Goal: Task Accomplishment & Management: Complete application form

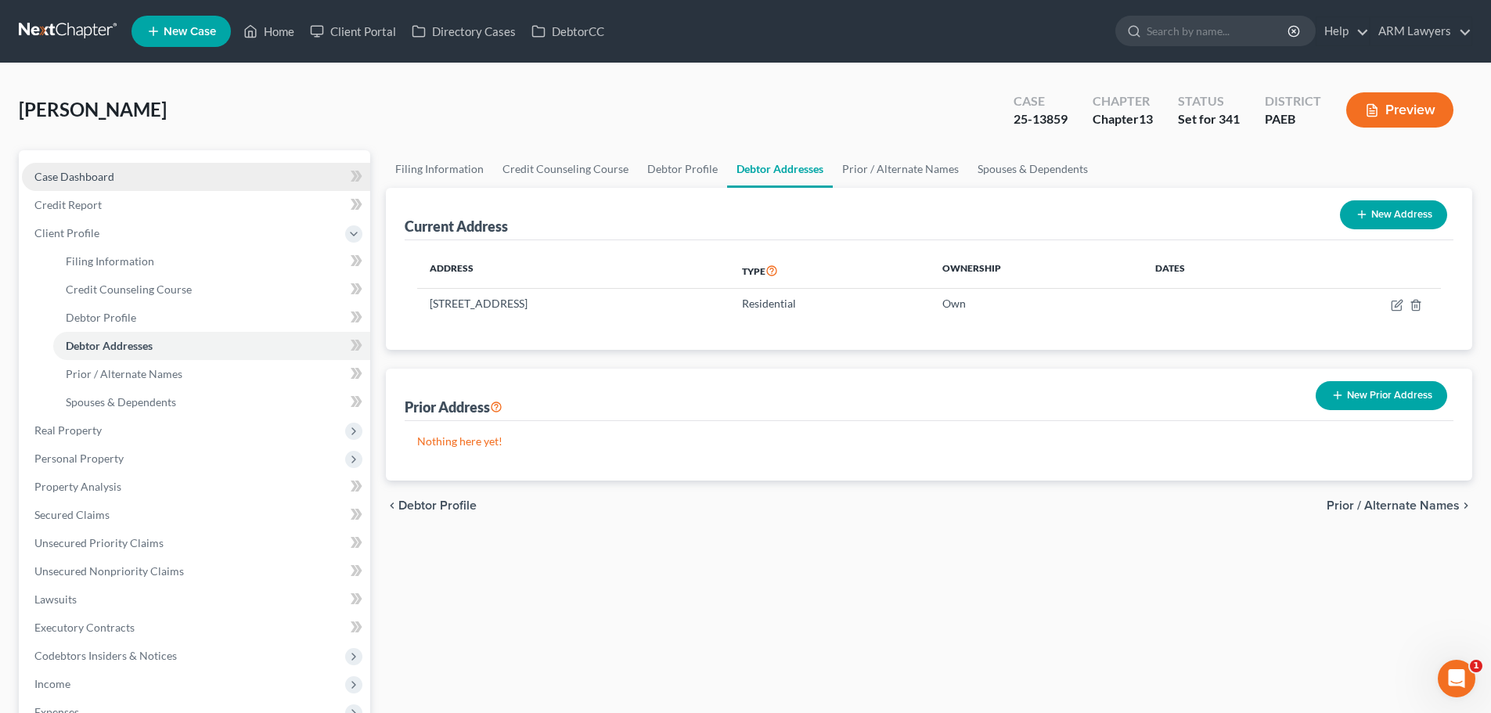
click at [98, 172] on span "Case Dashboard" at bounding box center [74, 176] width 80 height 13
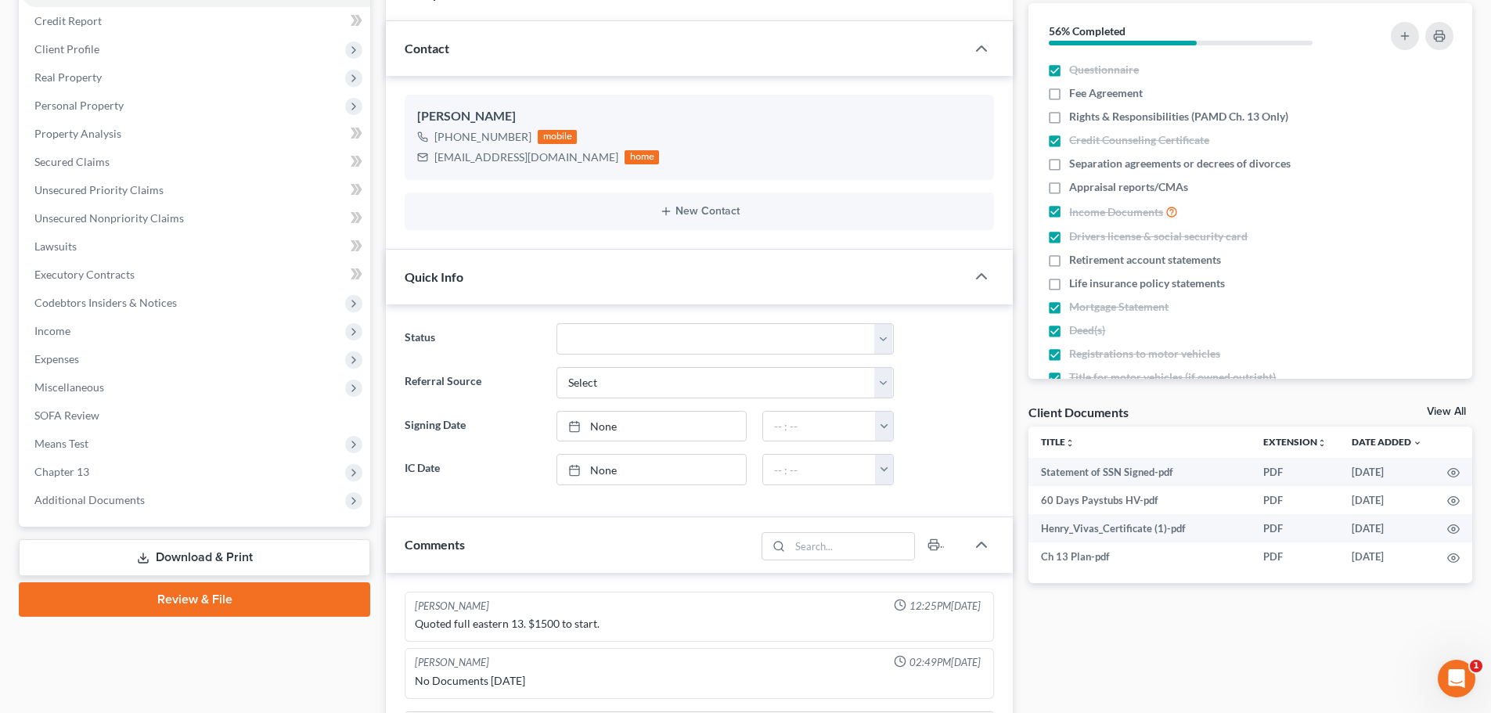
scroll to position [157, 0]
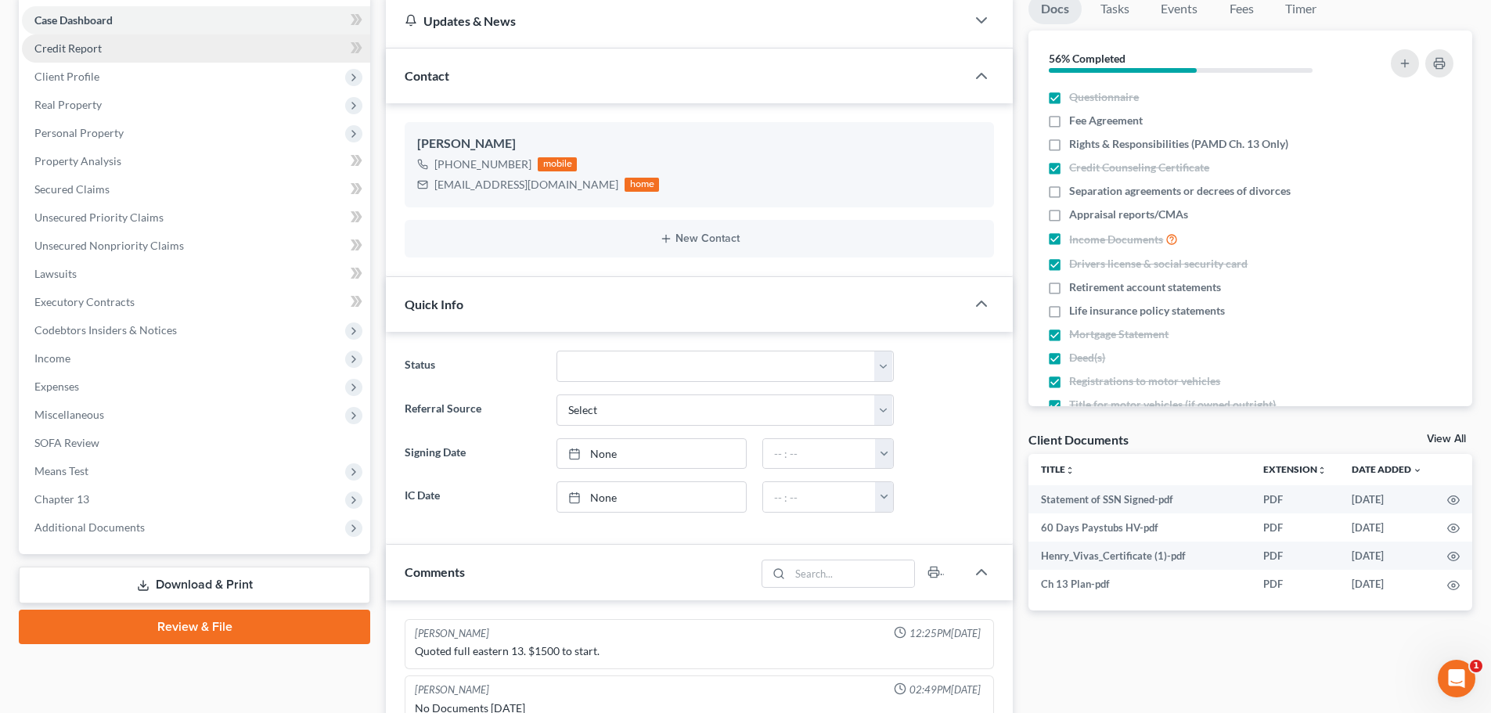
click at [92, 51] on span "Credit Report" at bounding box center [67, 47] width 67 height 13
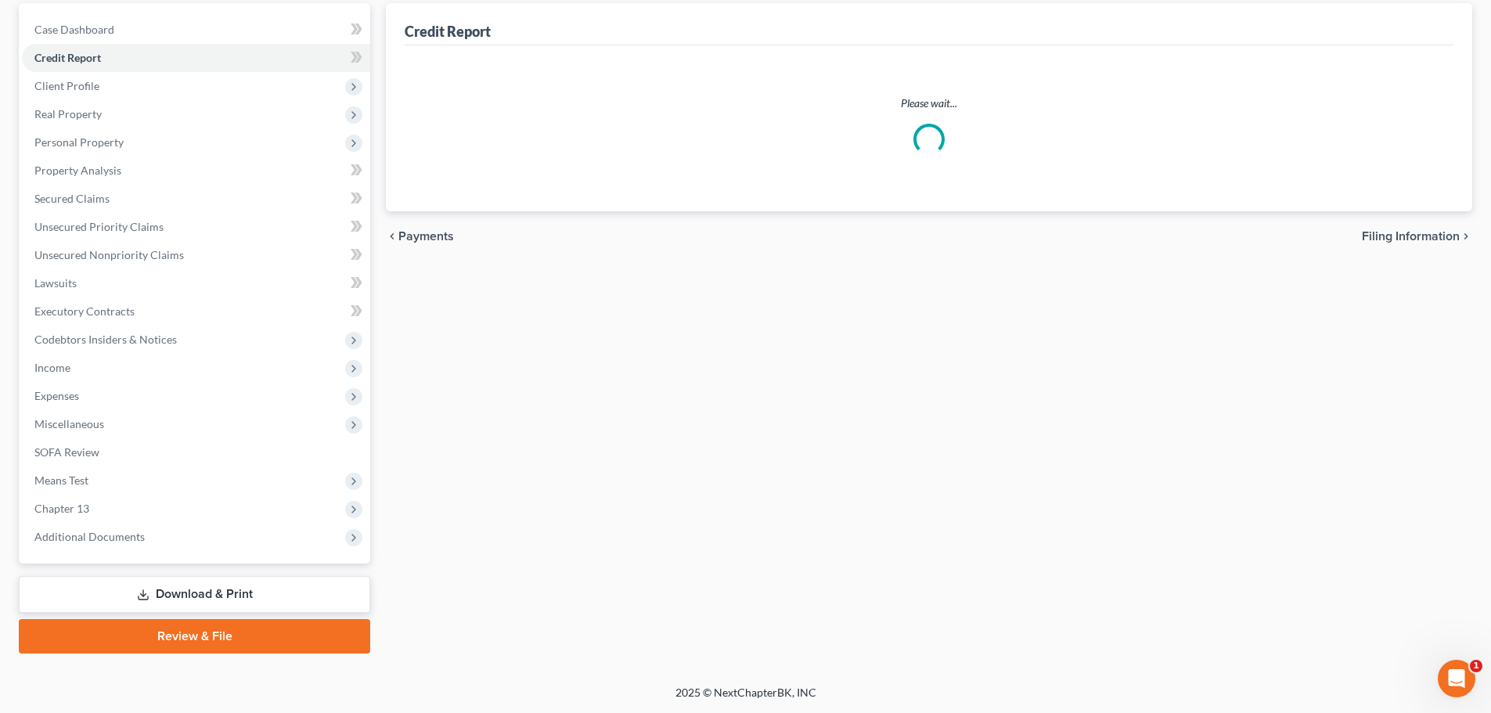
scroll to position [20, 0]
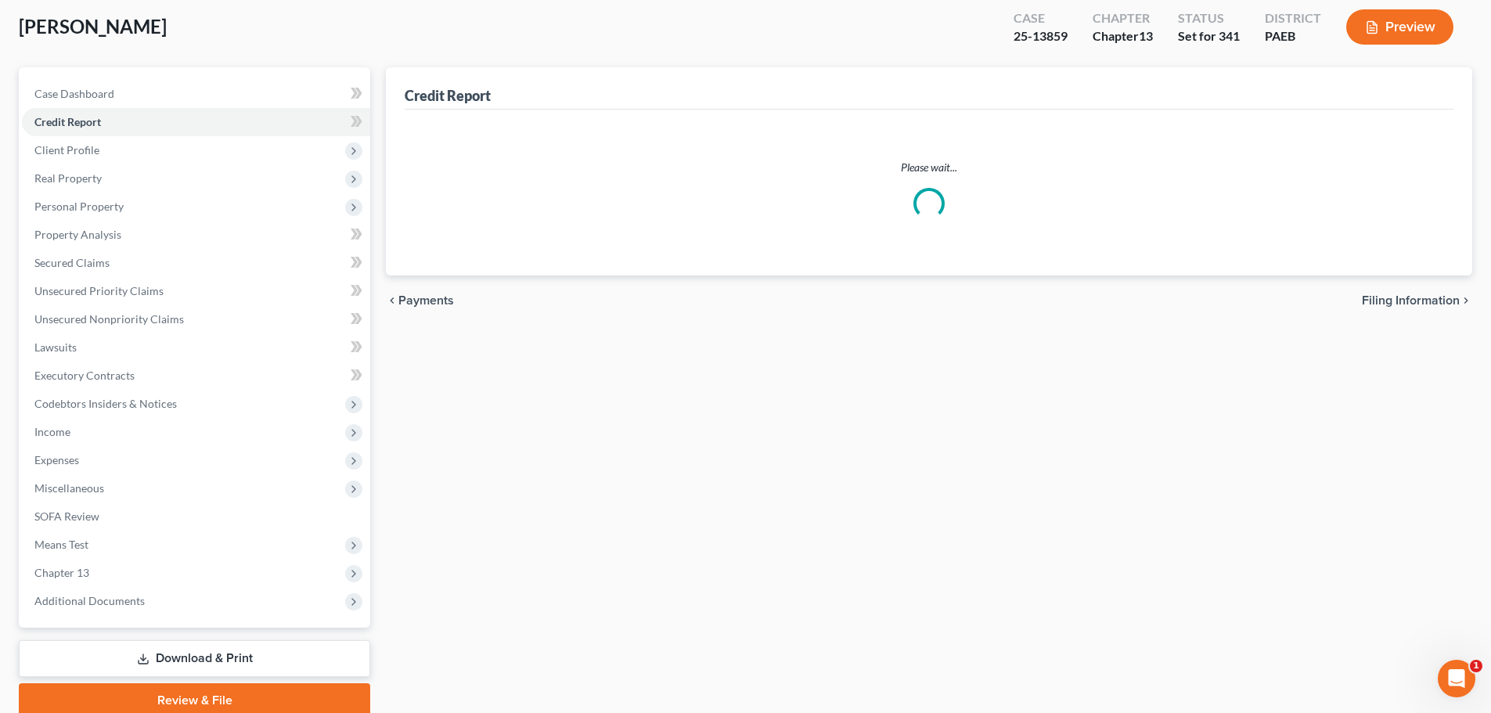
click at [102, 76] on div "Vivas, Henry Upgraded Case 25-13859 Chapter Chapter 13 Status Set for 341 Distr…" at bounding box center [745, 364] width 1453 height 731
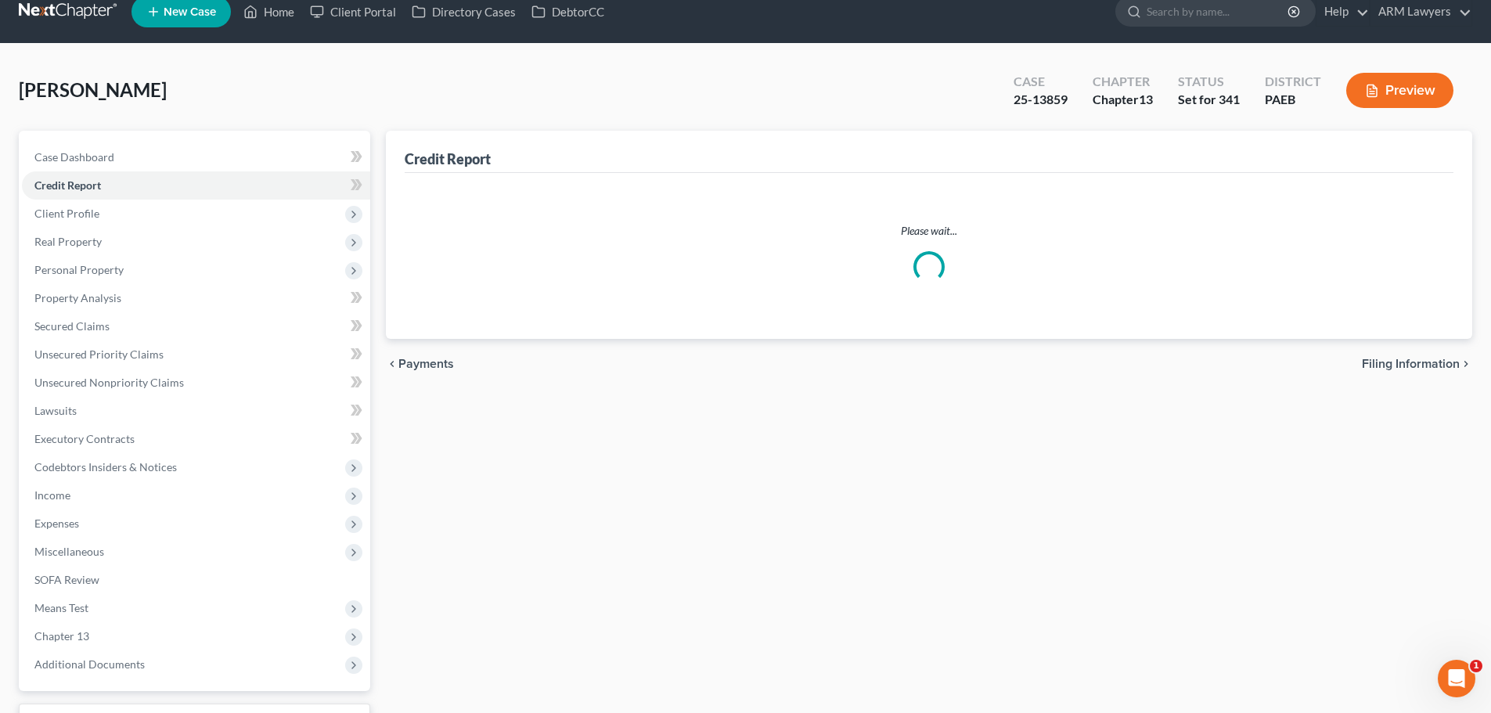
scroll to position [0, 0]
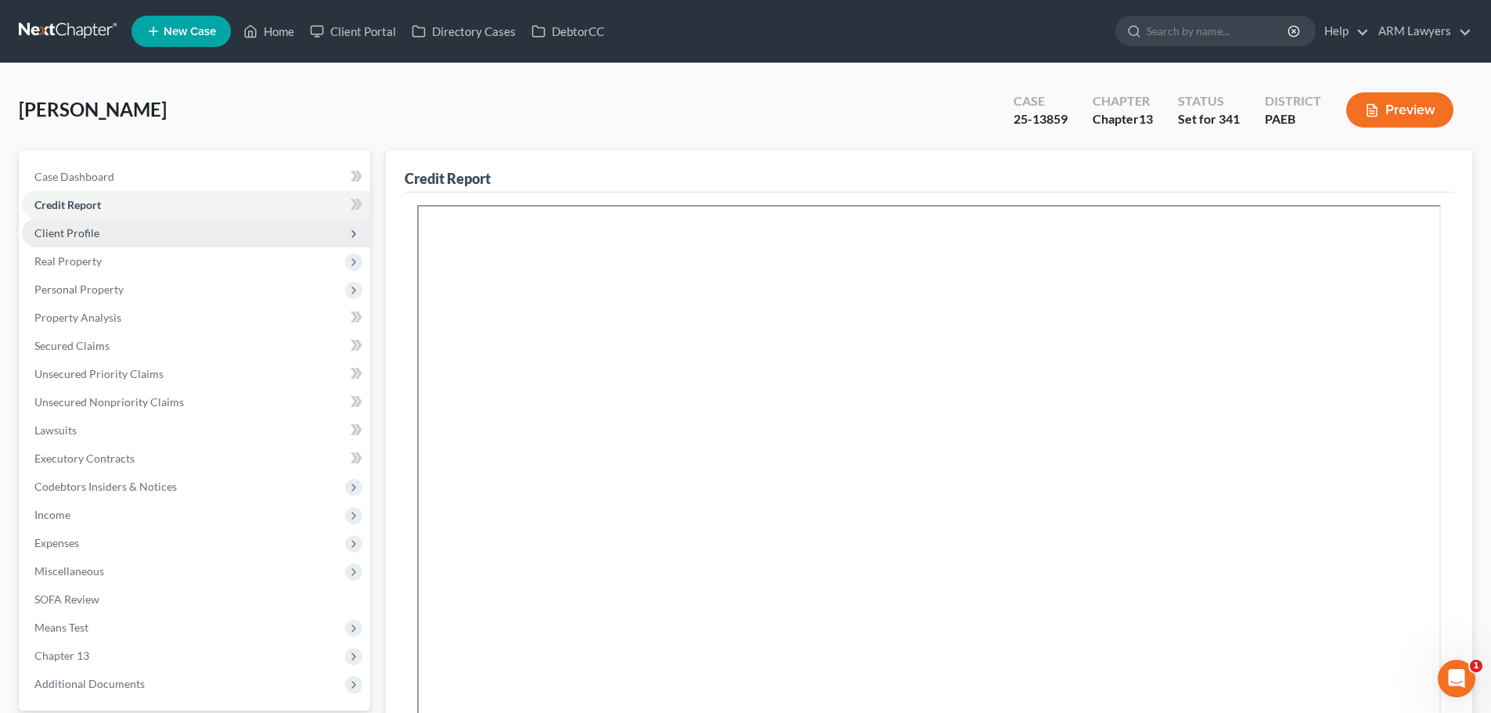
click at [115, 235] on span "Client Profile" at bounding box center [196, 233] width 348 height 28
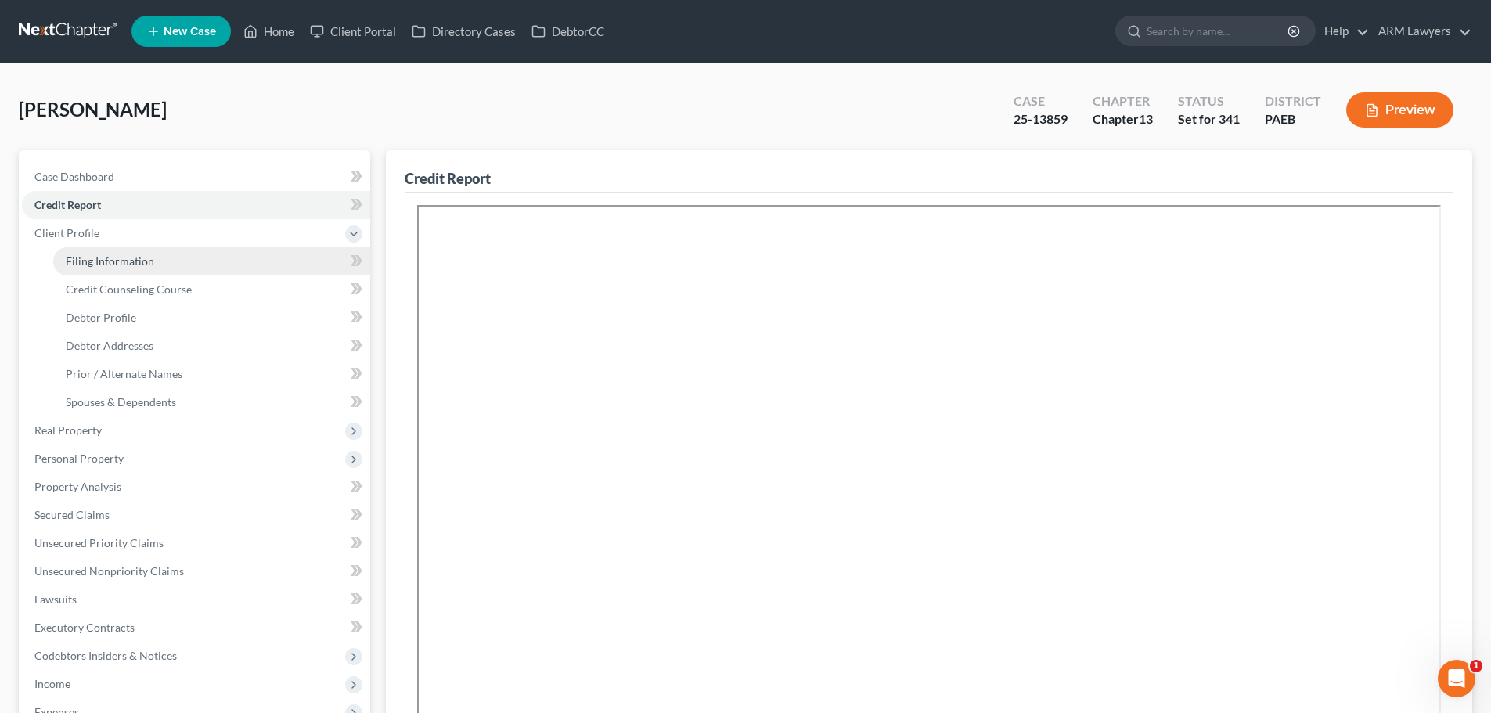
click at [221, 269] on link "Filing Information" at bounding box center [211, 261] width 317 height 28
select select "1"
select select "0"
select select "3"
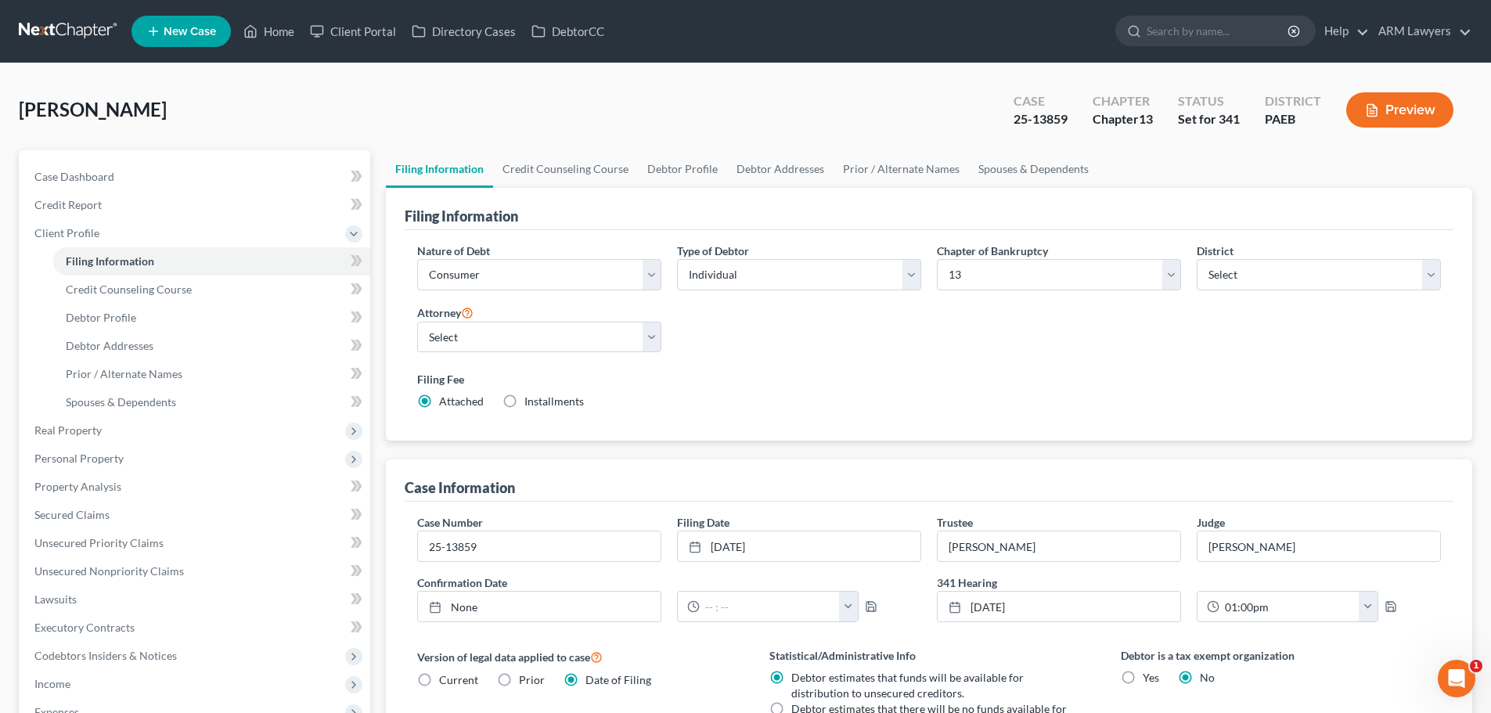
click at [86, 28] on link at bounding box center [69, 31] width 100 height 28
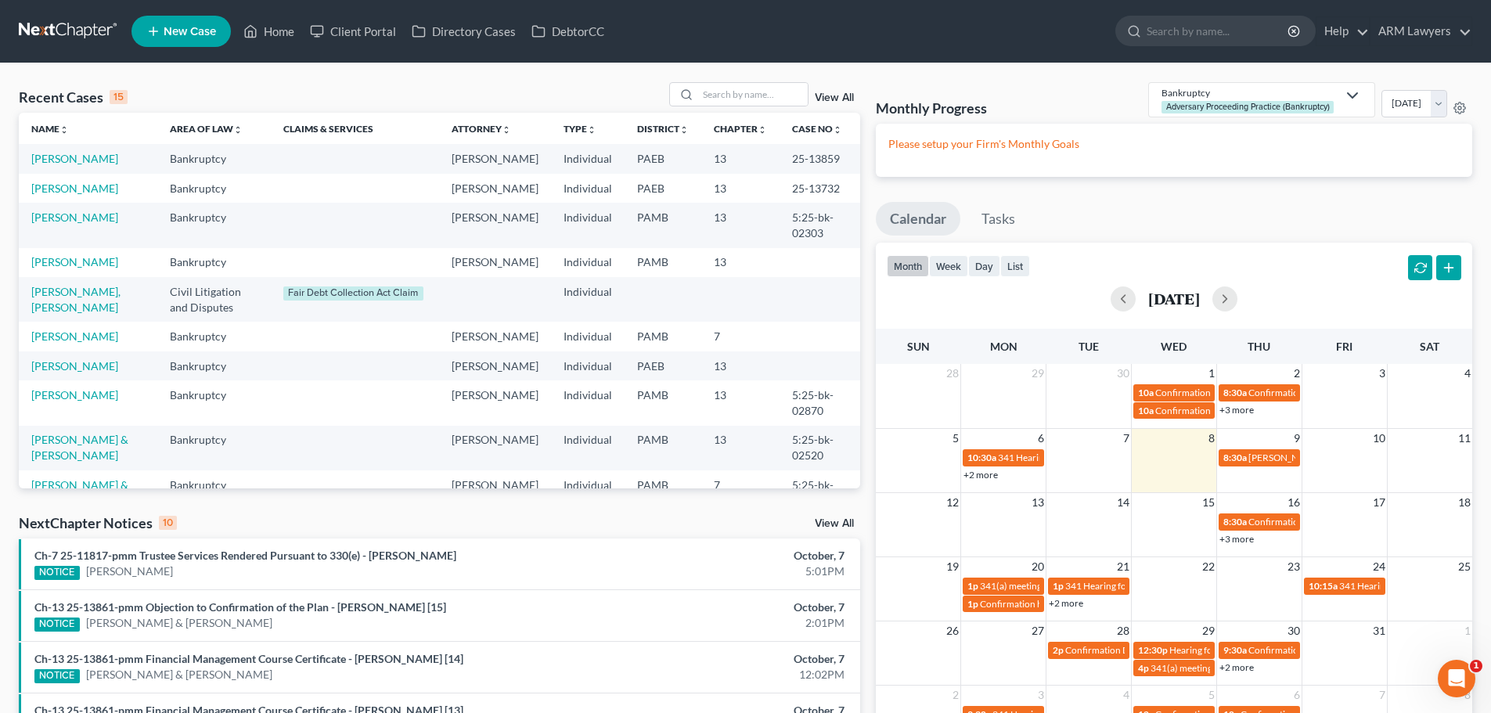
click at [183, 32] on span "New Case" at bounding box center [190, 32] width 52 height 12
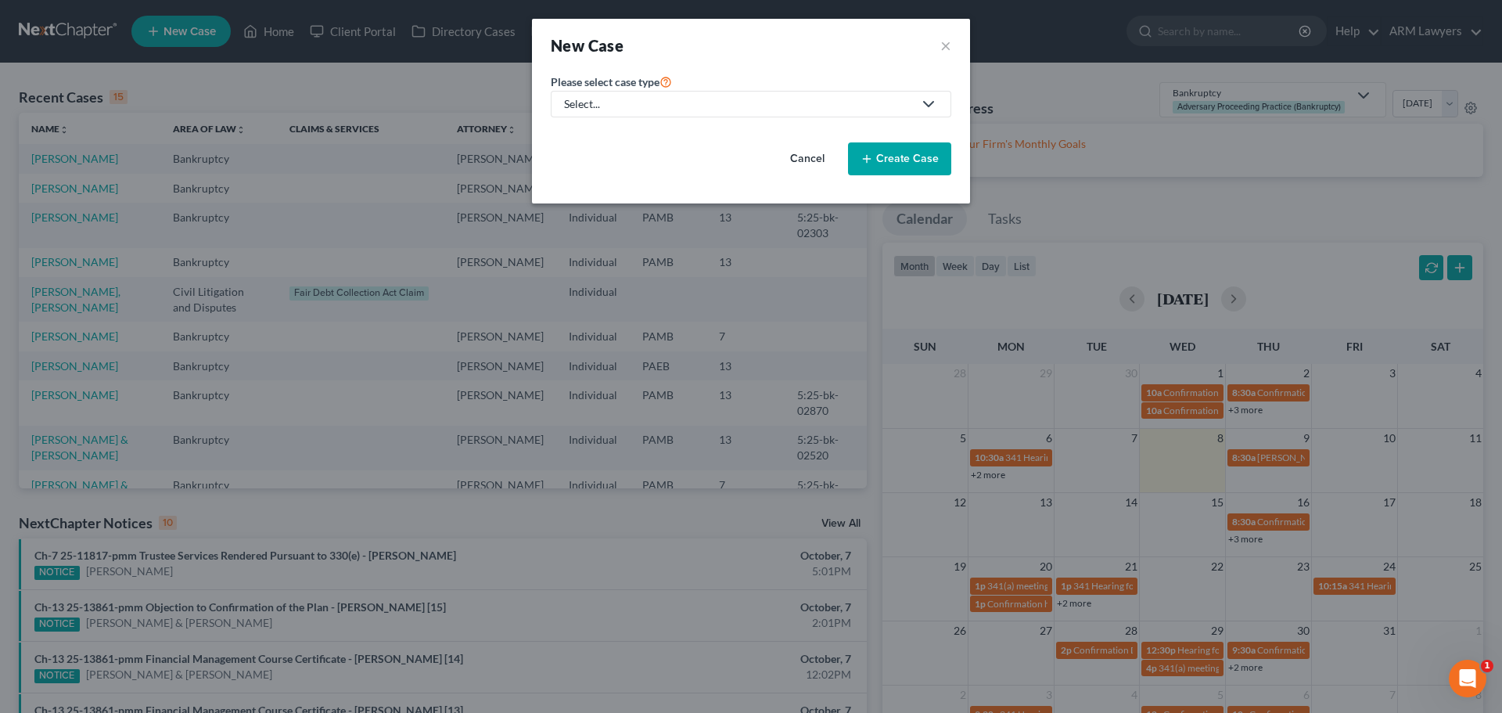
click at [743, 100] on div "Select..." at bounding box center [738, 104] width 349 height 16
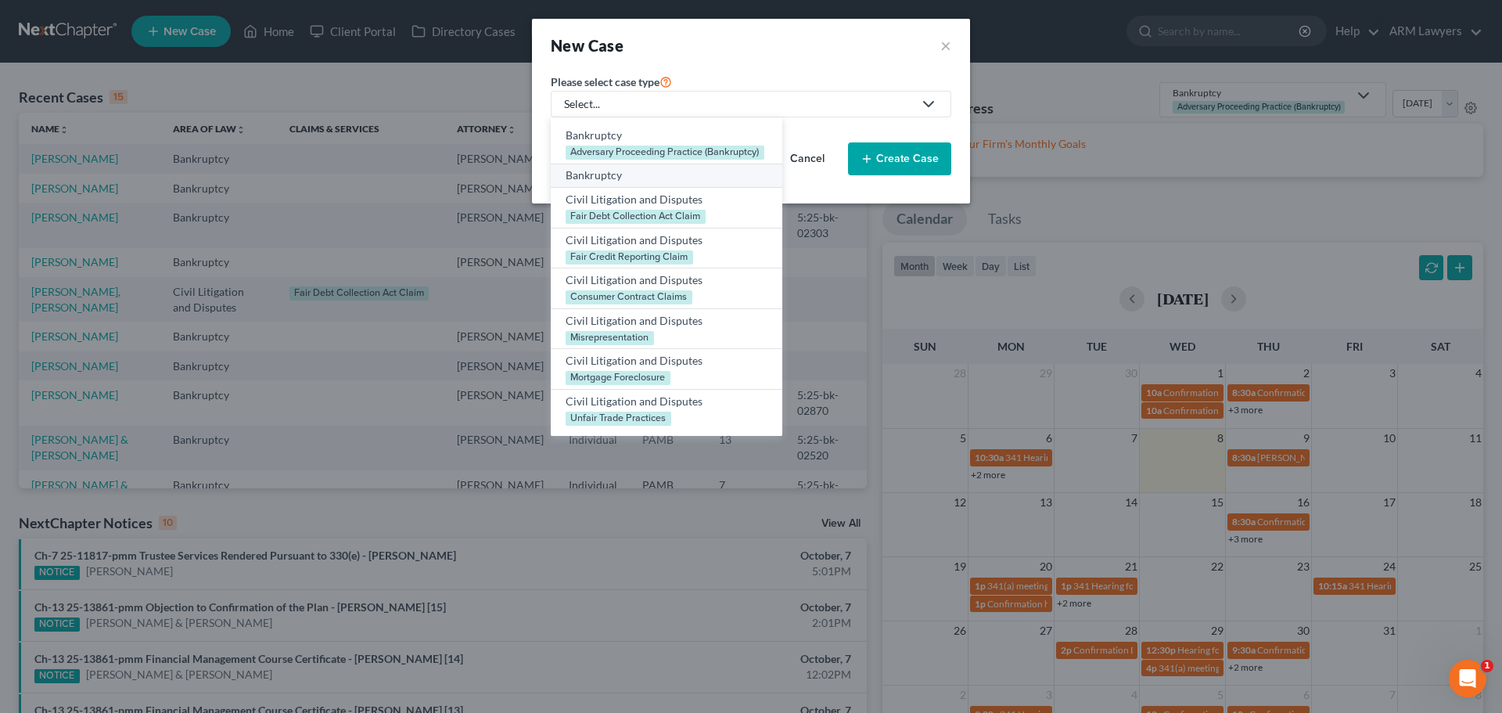
click at [609, 175] on div "Bankruptcy" at bounding box center [667, 175] width 202 height 16
select select "68"
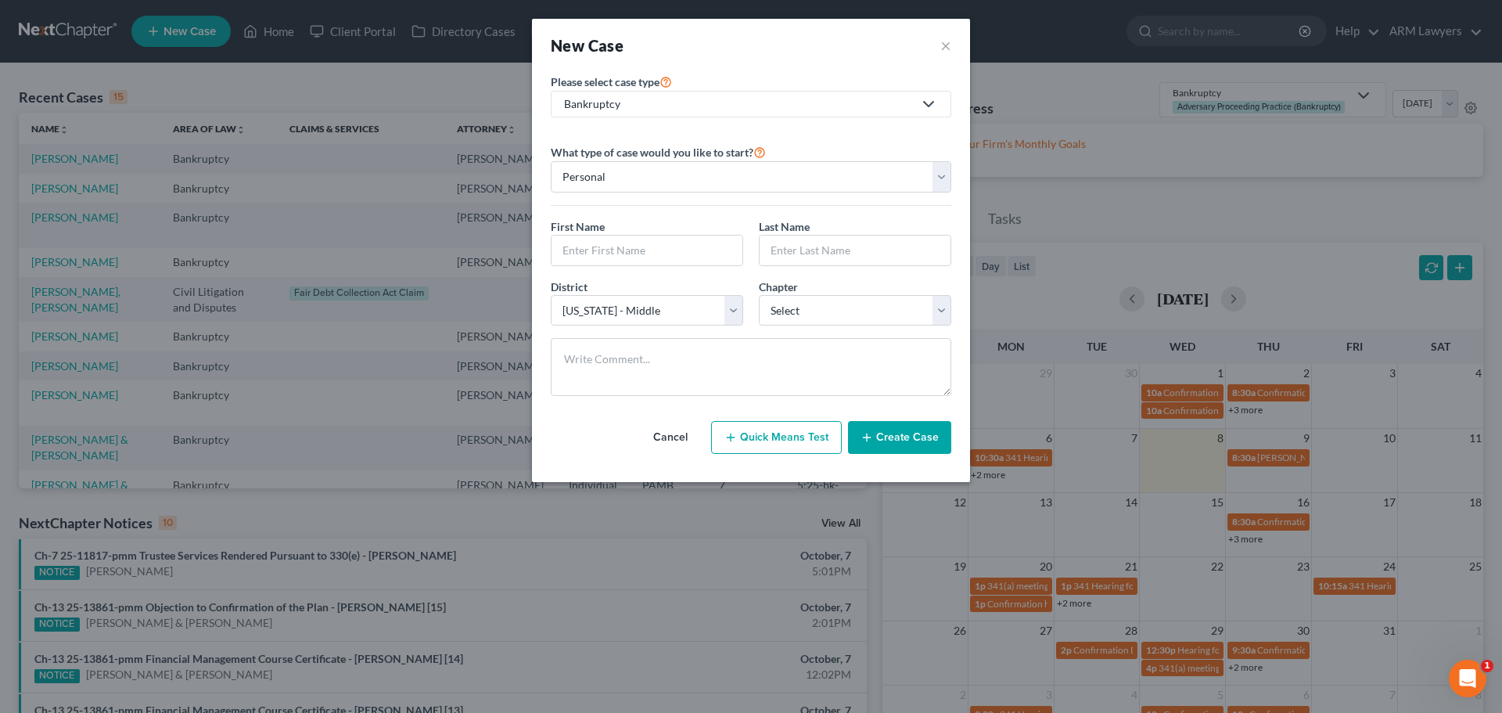
click at [783, 441] on button "Quick Means Test" at bounding box center [776, 437] width 131 height 33
select select "39"
select select "0"
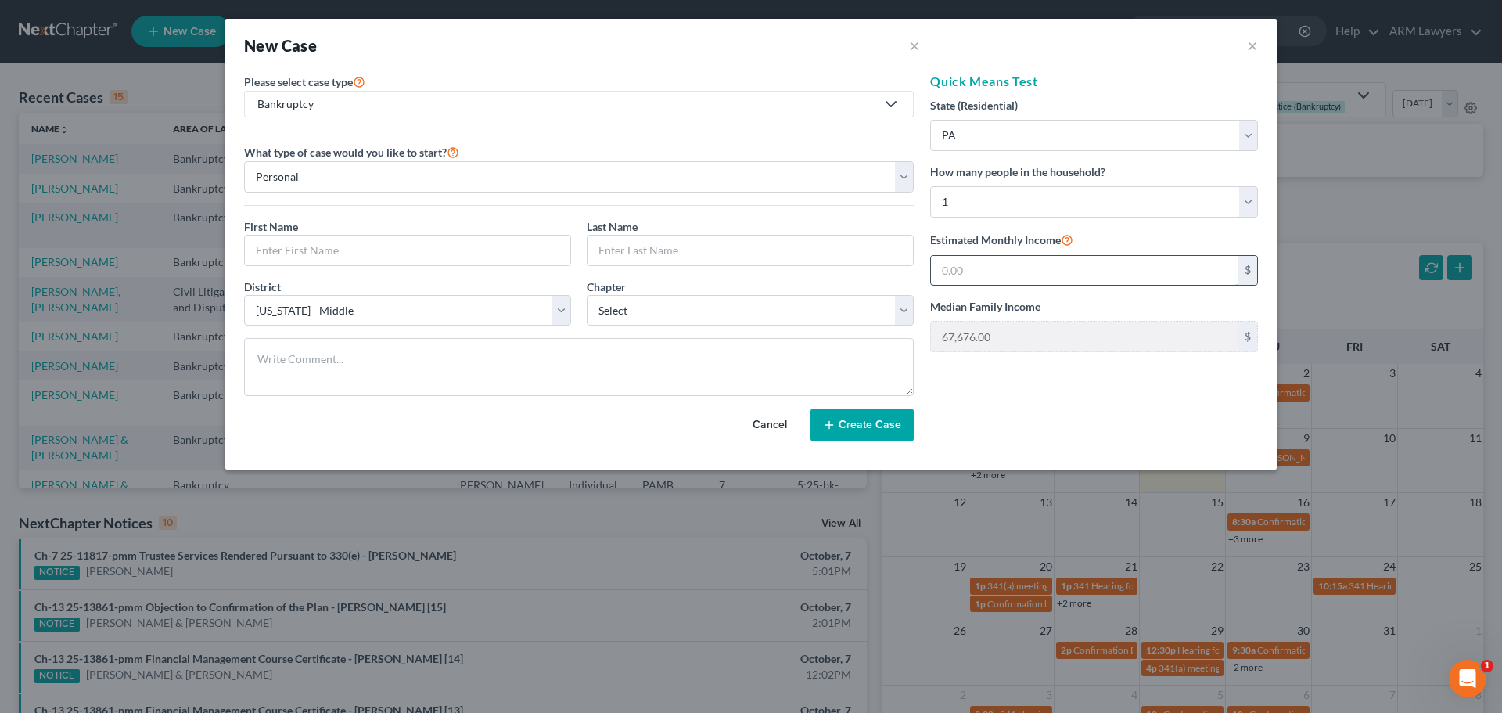
click at [991, 270] on input "text" at bounding box center [1085, 271] width 308 height 30
type input "5,000"
click at [969, 372] on div "No Presumption of Abuse thumb_up No need to complete means test" at bounding box center [1095, 395] width 344 height 61
click at [971, 263] on input "text" at bounding box center [1085, 271] width 308 height 30
type input "5,000"
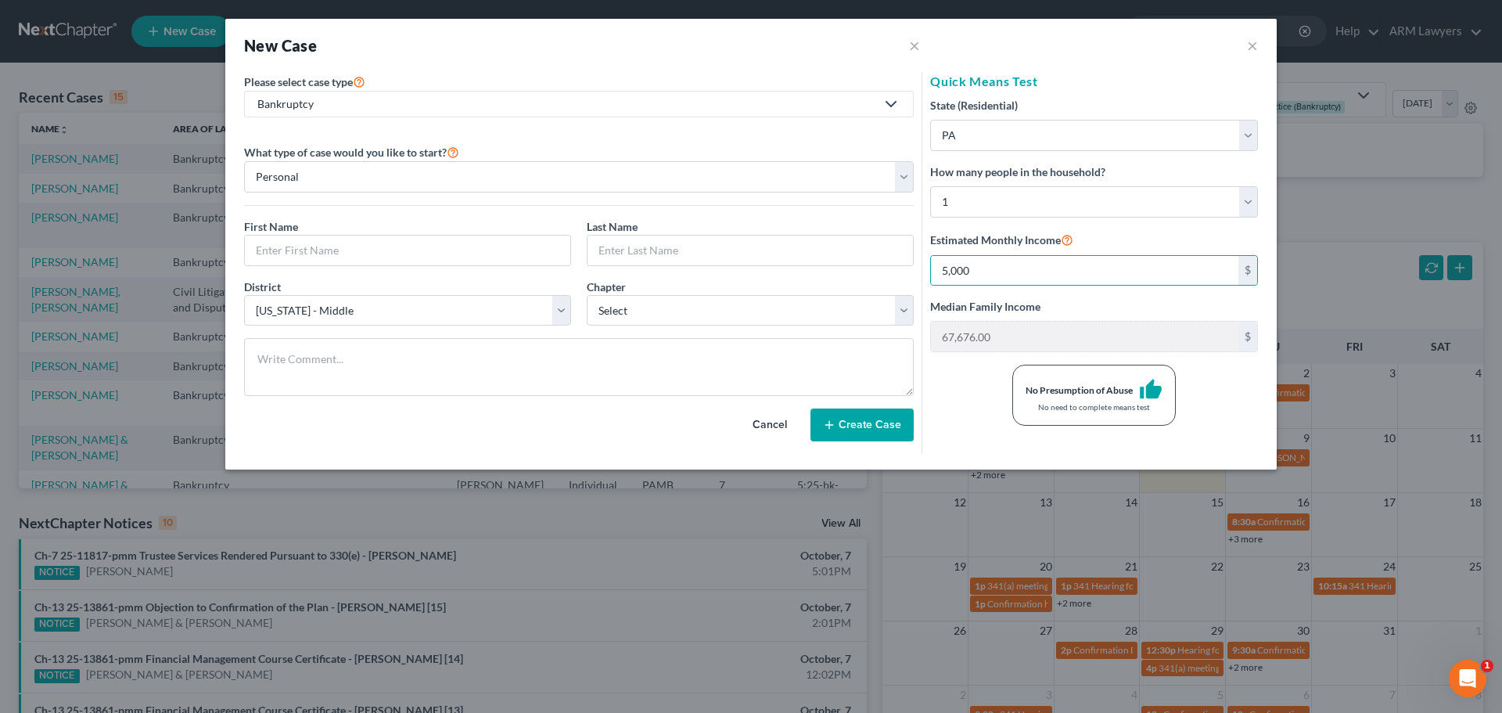
click at [945, 422] on div "No Presumption of Abuse thumb_up No need to complete means test" at bounding box center [1095, 395] width 344 height 61
click at [1083, 193] on select "Select 1 2 3 4 5 6 7 8 9 10 11 12 13 14 15 16 17 18 19 20" at bounding box center [1094, 201] width 328 height 31
select select "1"
click at [930, 186] on select "Select 1 2 3 4 5 6 7 8 9 10 11 12 13 14 15 16 17 18 19 20" at bounding box center [1094, 201] width 328 height 31
type input "83,249.00"
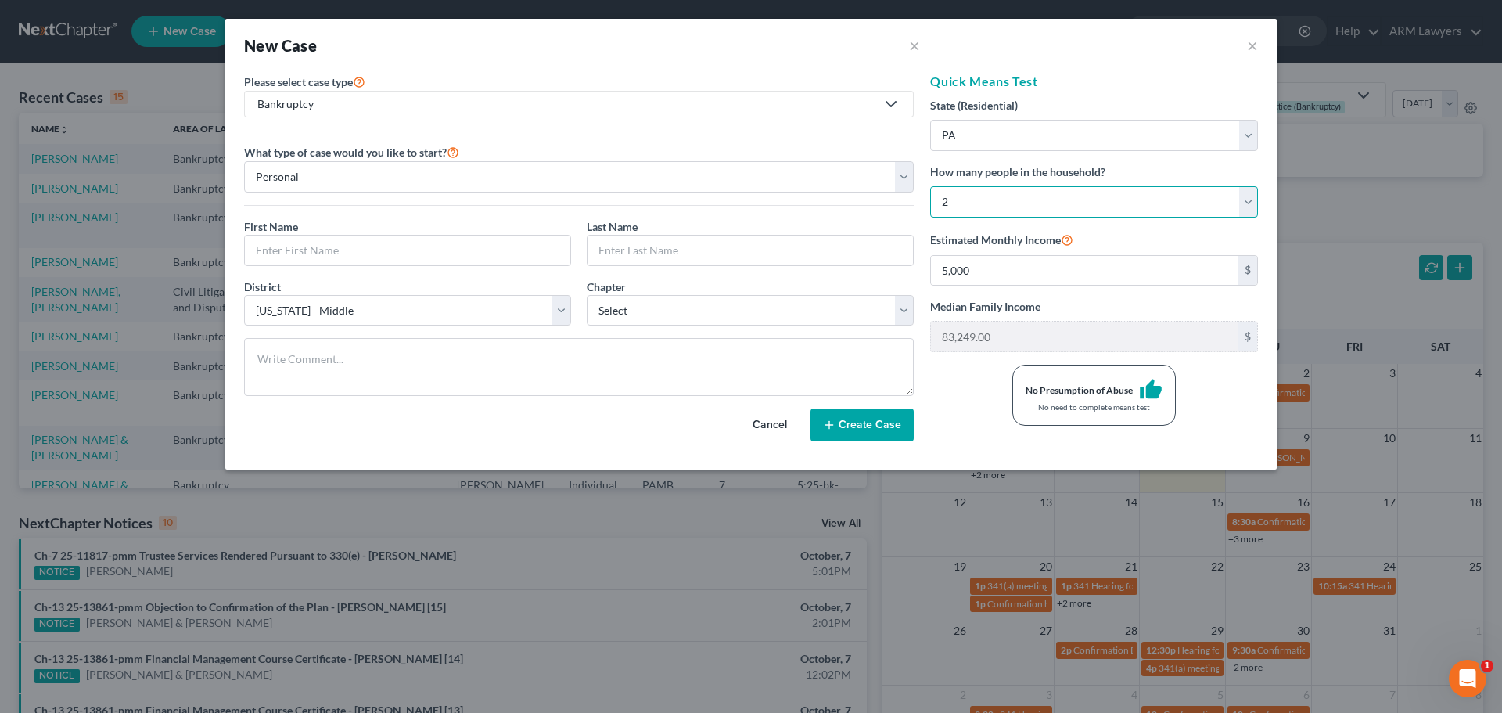
click at [1040, 200] on select "Select 1 2 3 4 5 6 7 8 9 10 11 12 13 14 15 16 17 18 19 20" at bounding box center [1094, 201] width 328 height 31
select select "0"
click at [930, 186] on select "Select 1 2 3 4 5 6 7 8 9 10 11 12 13 14 15 16 17 18 19 20" at bounding box center [1094, 201] width 328 height 31
type input "67,676.00"
click at [1119, 74] on h5 "Quick Means Test" at bounding box center [1094, 81] width 328 height 19
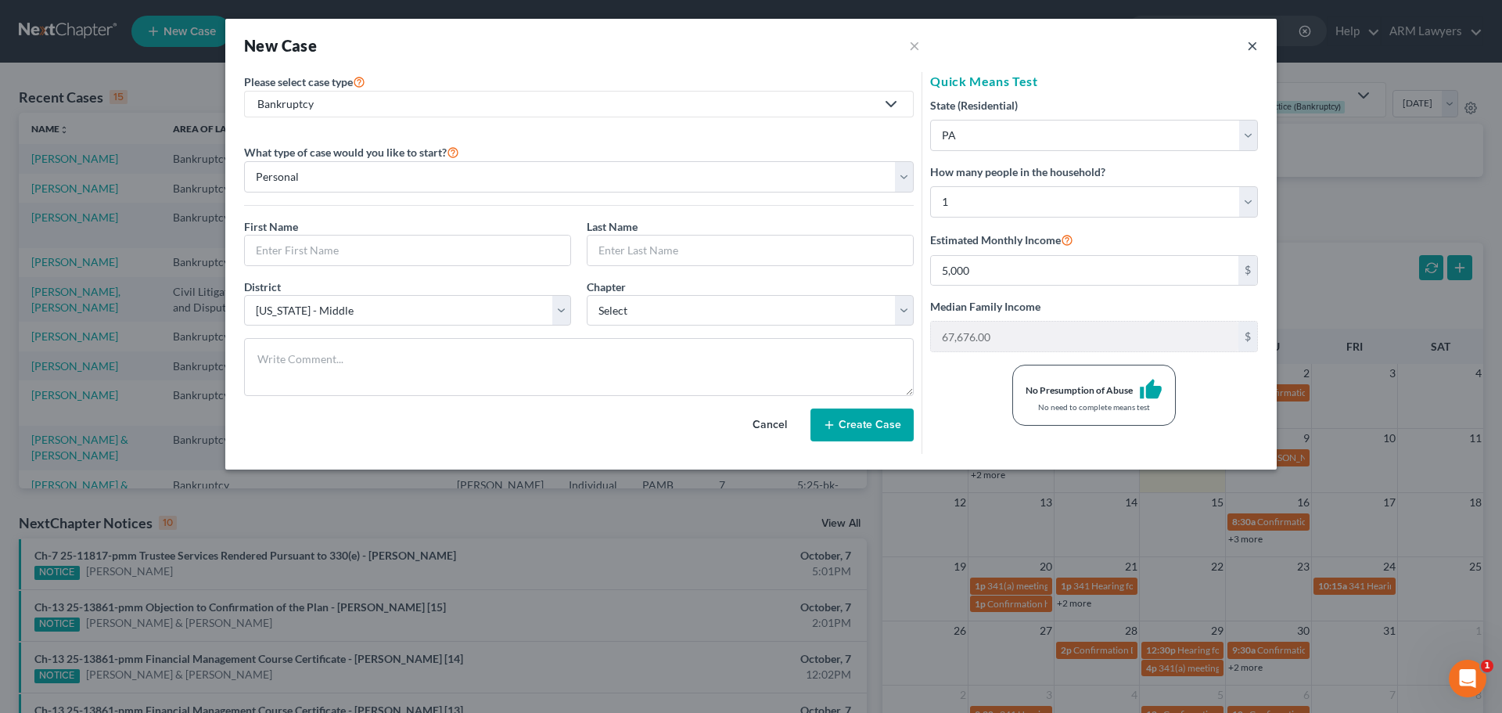
click at [1255, 48] on button "×" at bounding box center [1252, 45] width 11 height 19
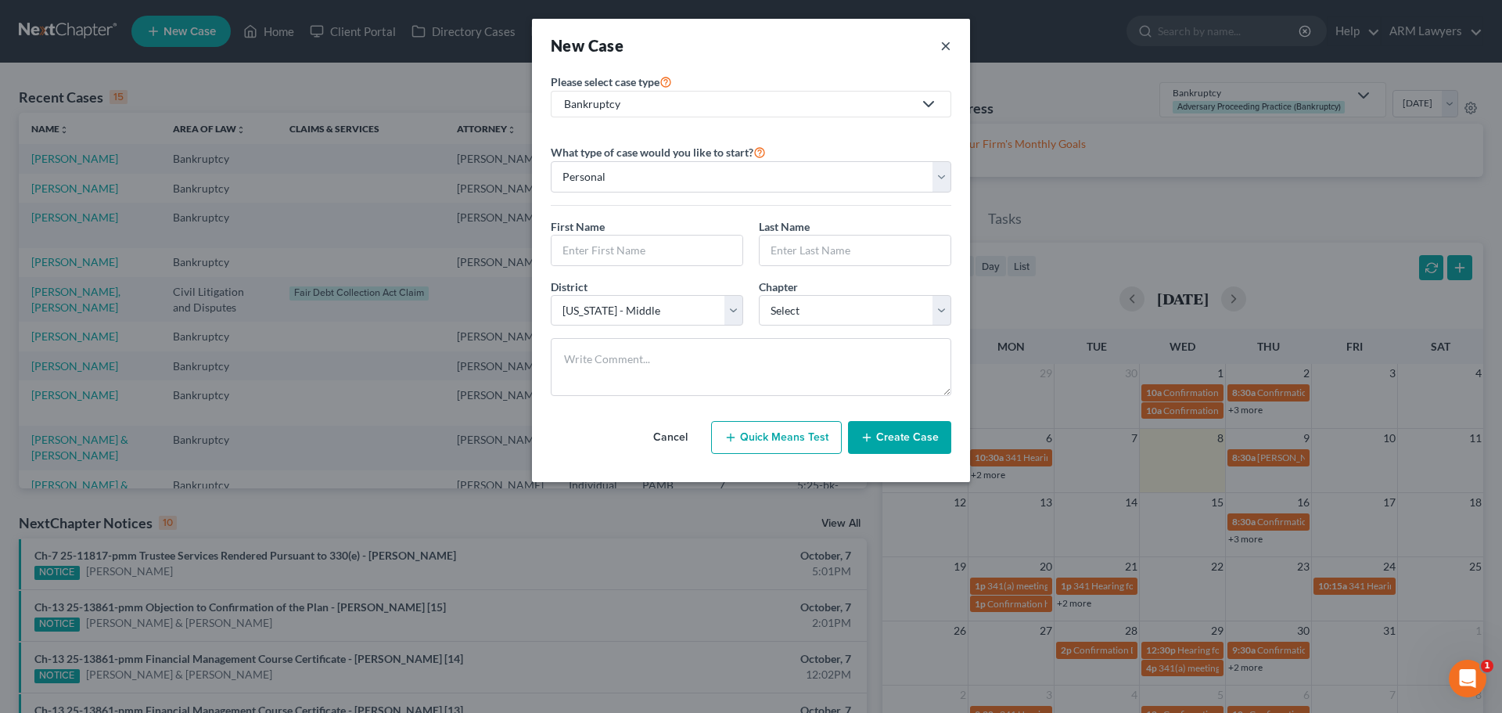
click at [941, 45] on button "×" at bounding box center [946, 45] width 11 height 22
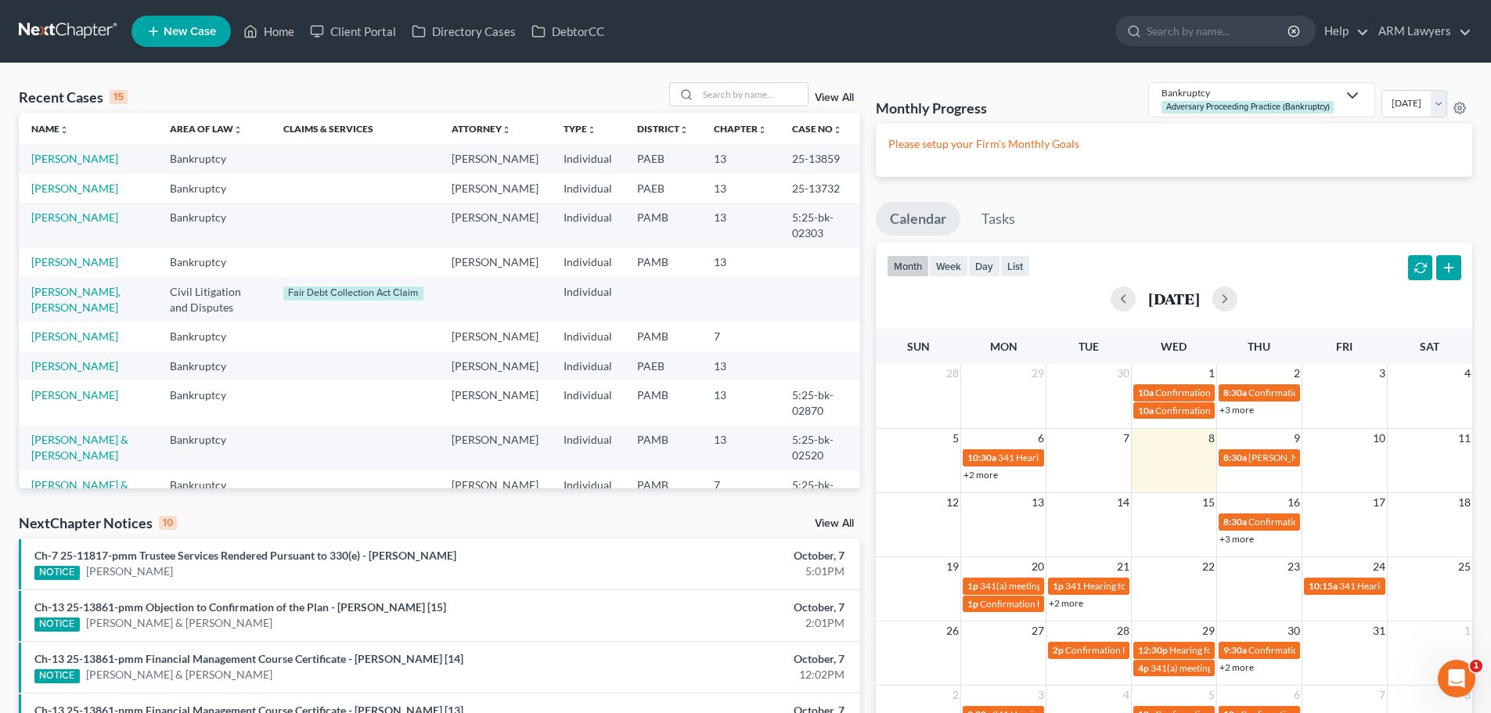
click at [166, 34] on span "New Case" at bounding box center [190, 32] width 52 height 12
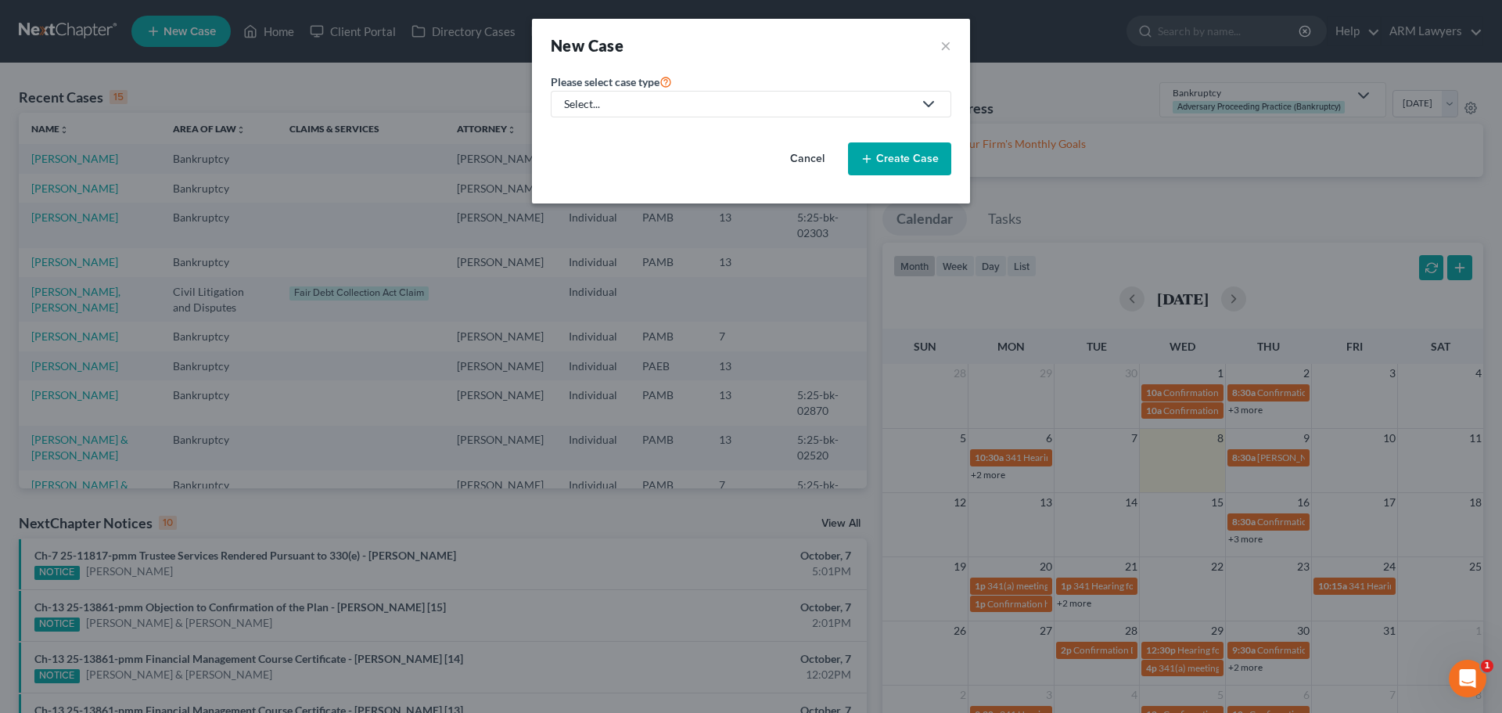
click at [685, 117] on div "Please select case type * Select... Bankruptcy Adversary Proceeding Practice (B…" at bounding box center [751, 130] width 416 height 116
click at [687, 101] on div "Select..." at bounding box center [738, 104] width 349 height 16
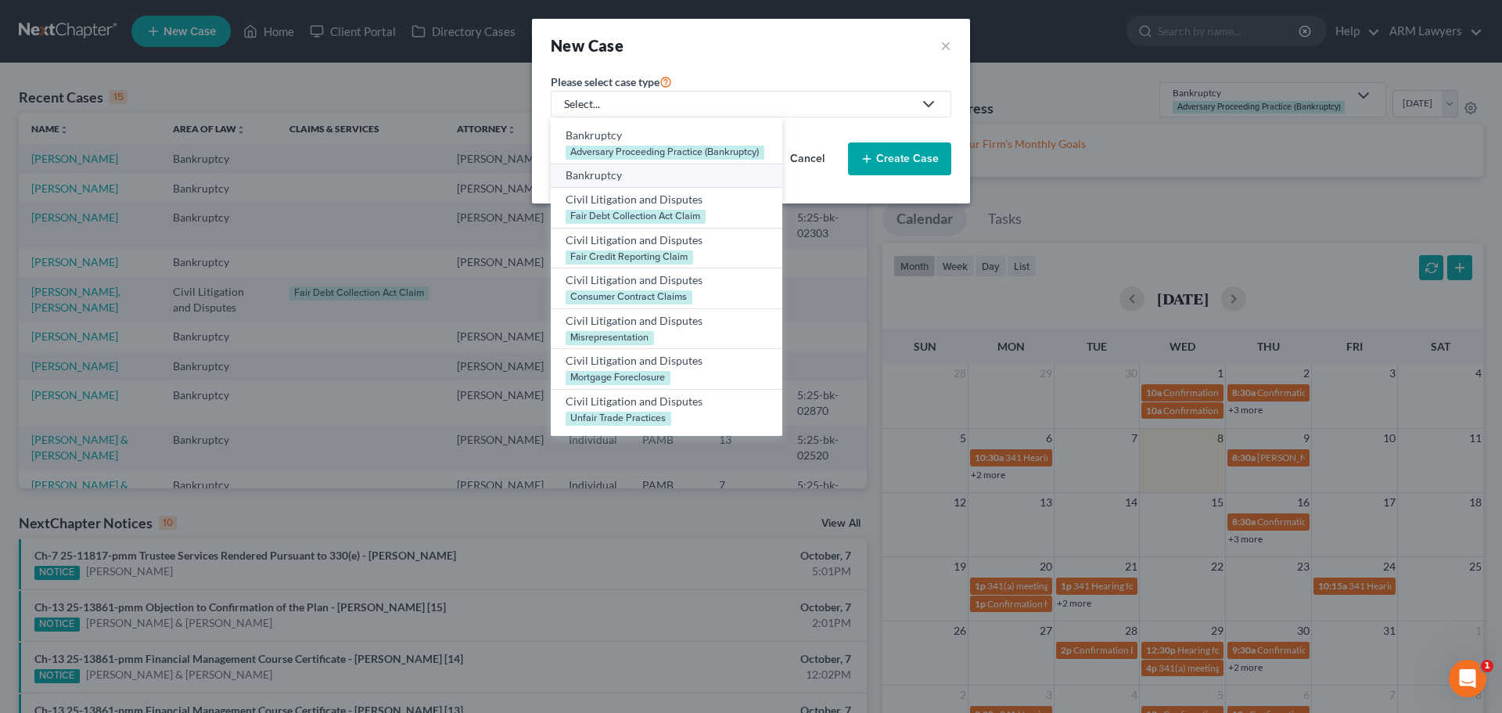
click at [653, 182] on div "Bankruptcy" at bounding box center [667, 175] width 202 height 16
select select "68"
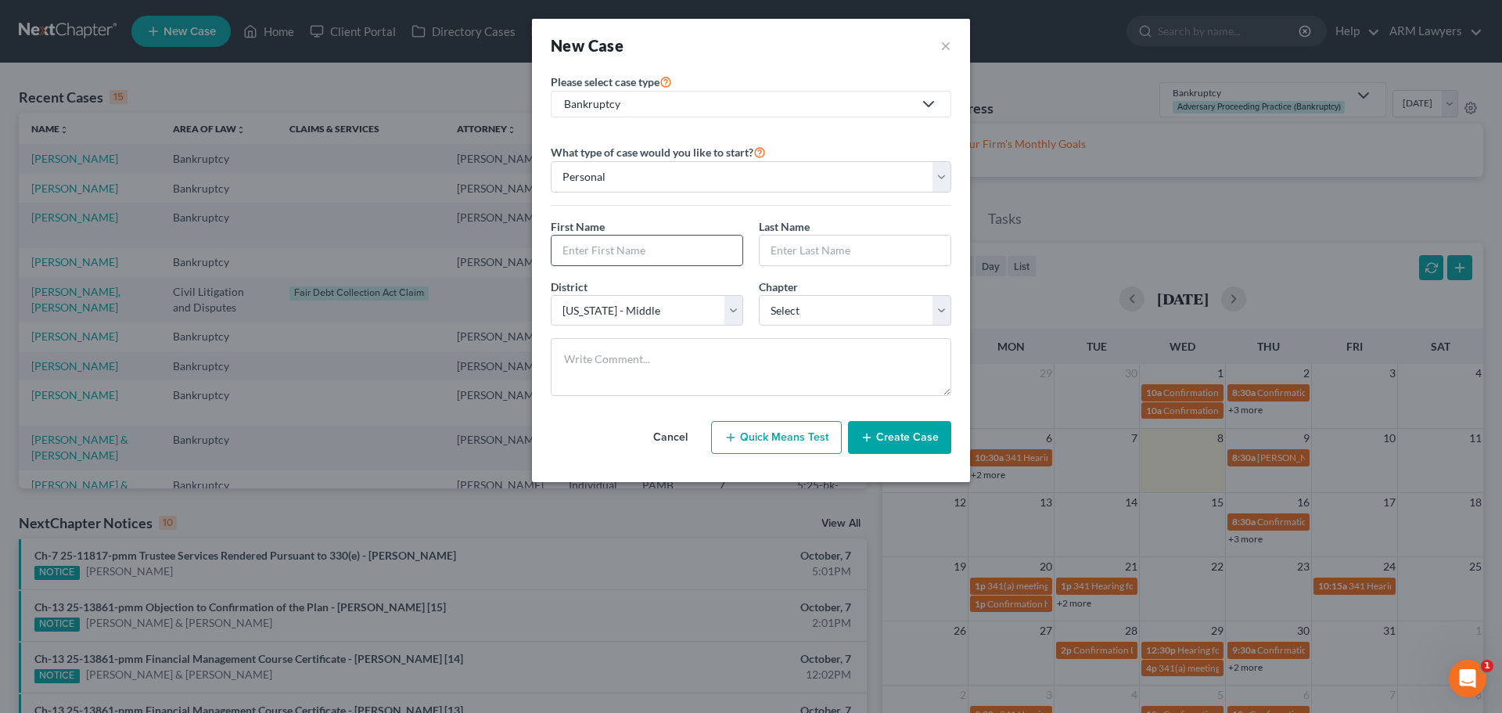
click at [641, 254] on input "text" at bounding box center [647, 251] width 191 height 30
type input "Tiffany"
type input "b"
type input "Bauer"
click at [669, 307] on select "Select Alabama - Middle Alabama - Northern Alabama - Southern Alaska Arizona Ar…" at bounding box center [647, 310] width 192 height 31
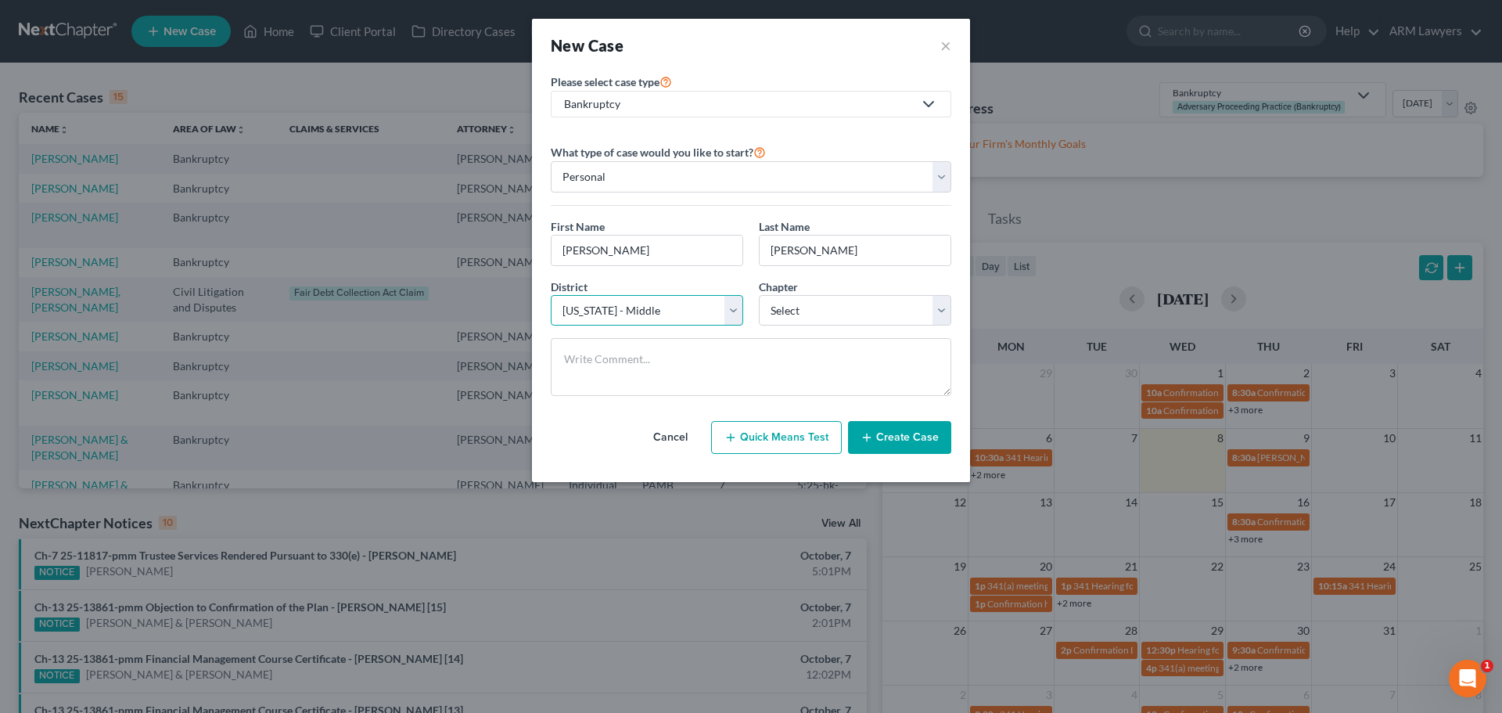
select select "67"
click at [551, 295] on select "Select Alabama - Middle Alabama - Northern Alabama - Southern Alaska Arizona Ar…" at bounding box center [647, 310] width 192 height 31
click at [811, 315] on select "Select 7 11 12 13" at bounding box center [855, 310] width 192 height 31
select select "3"
click at [759, 295] on select "Select 7 11 12 13" at bounding box center [855, 310] width 192 height 31
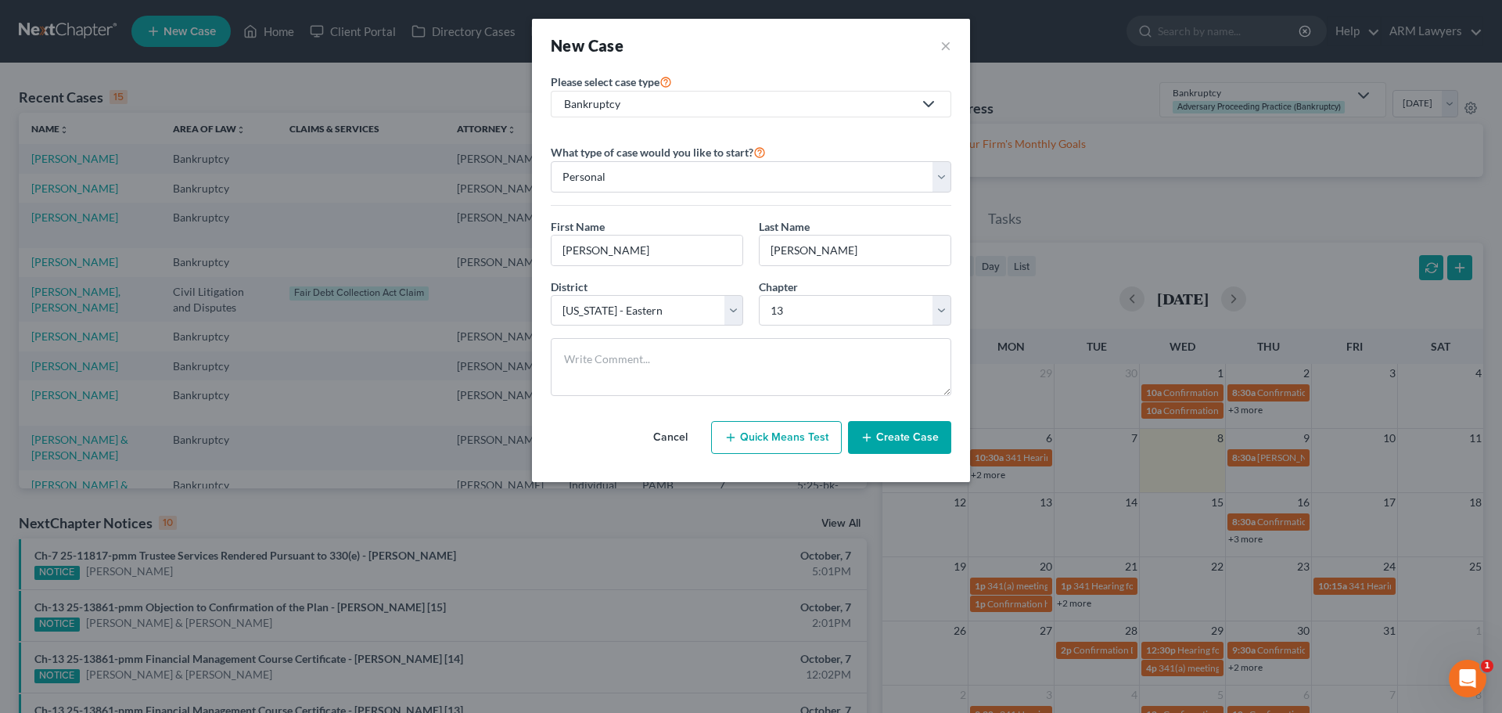
click at [598, 336] on div "District * Select Alabama - Middle Alabama - Northern Alabama - Southern Alaska…" at bounding box center [751, 309] width 416 height 60
click at [610, 371] on textarea at bounding box center [751, 367] width 401 height 58
type textarea "M"
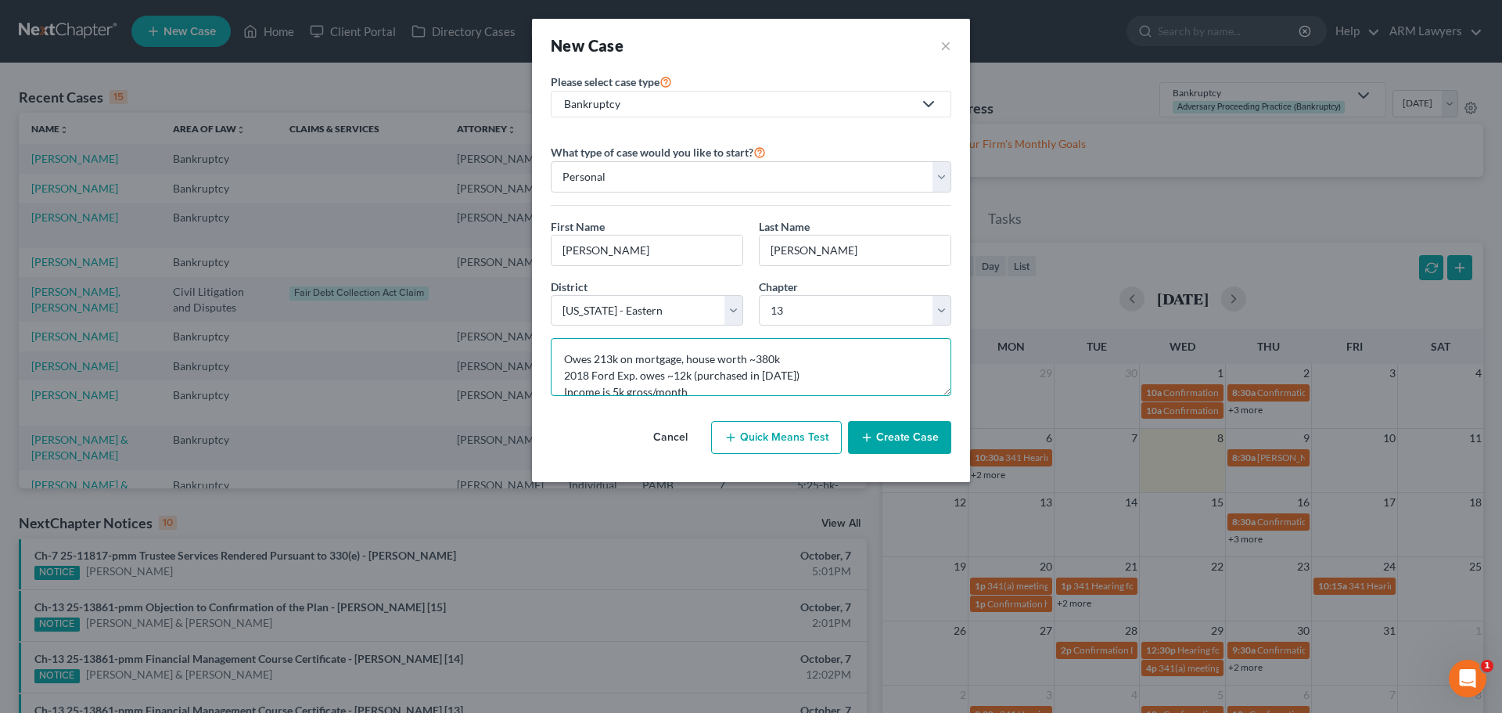
type textarea "Owes 213k on mortgage, house worth ~380k 2018 Ford Exp. owes ~12k (purchased in…"
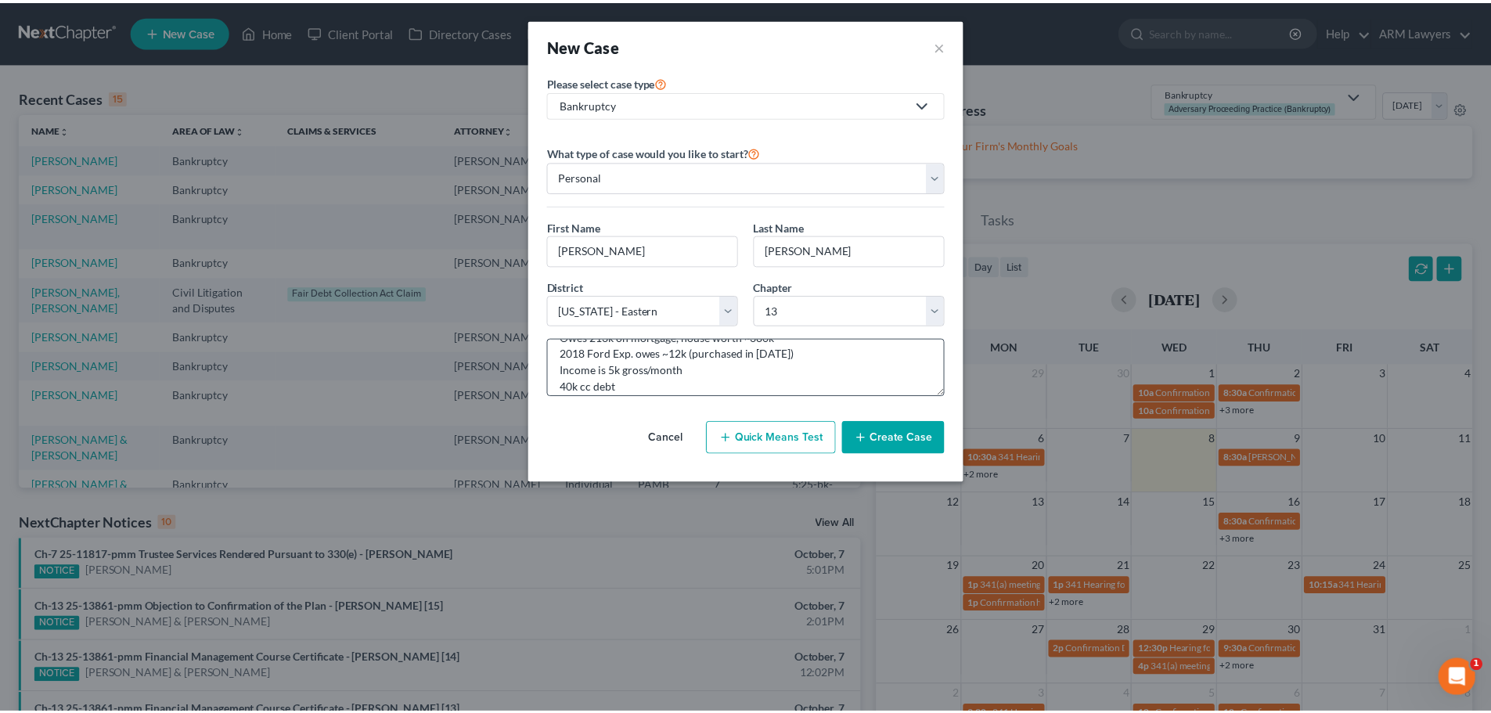
scroll to position [33, 0]
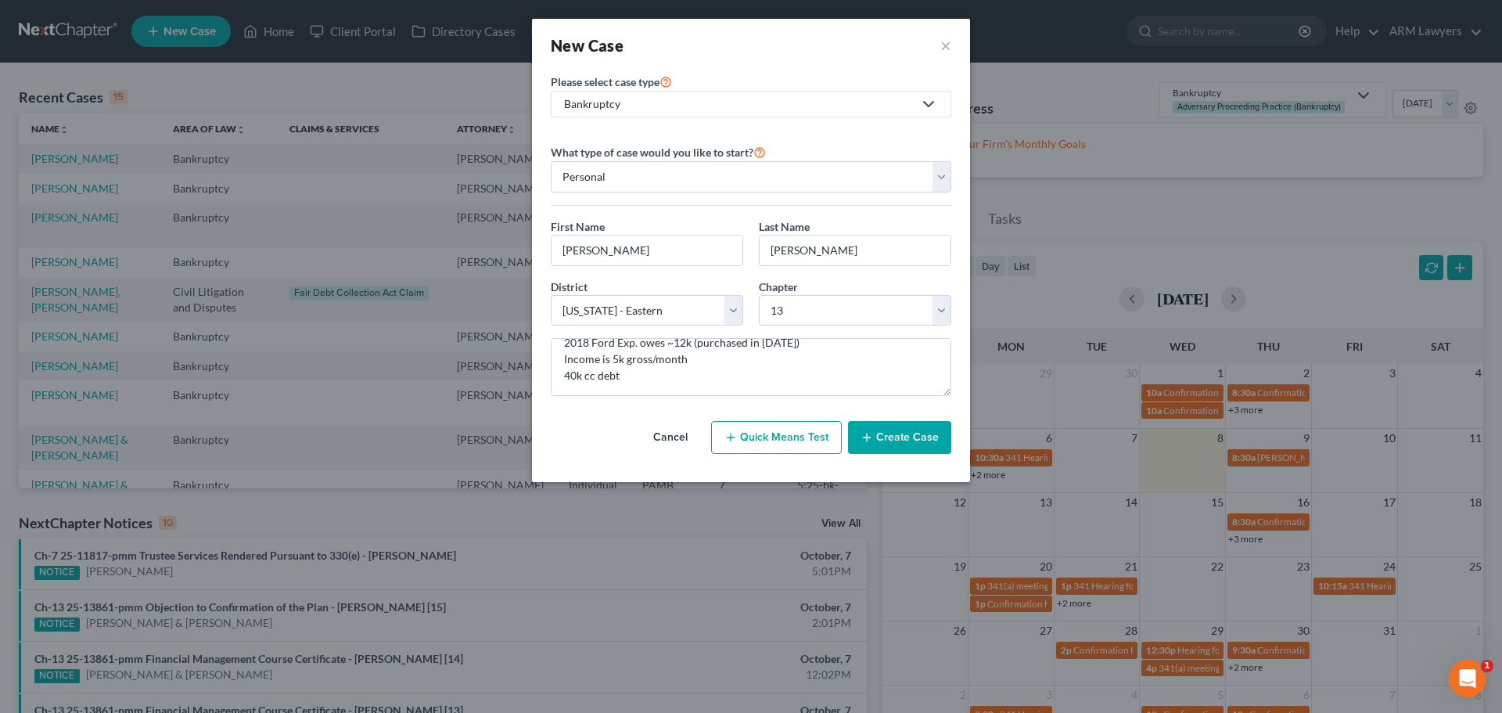
click at [884, 434] on button "Create Case" at bounding box center [899, 437] width 103 height 33
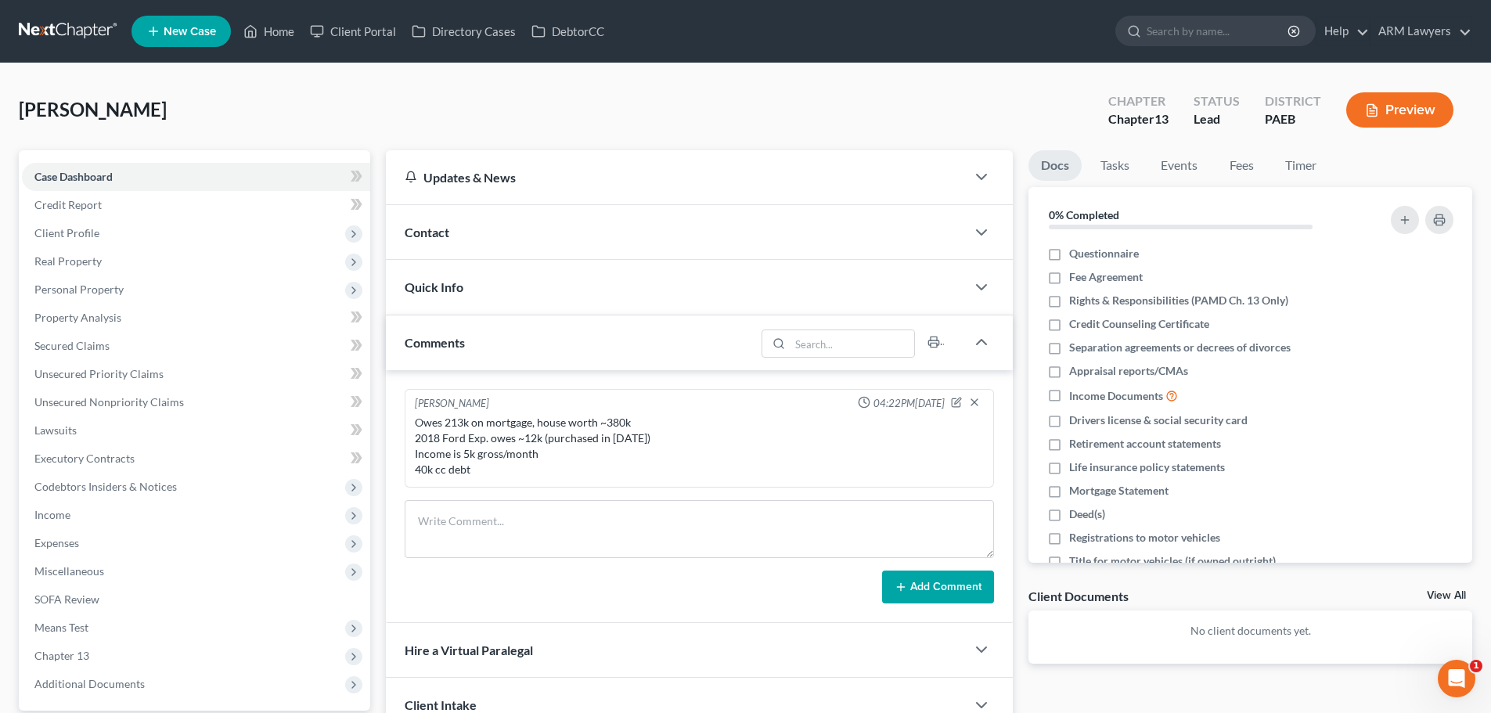
click at [54, 20] on link at bounding box center [69, 31] width 100 height 28
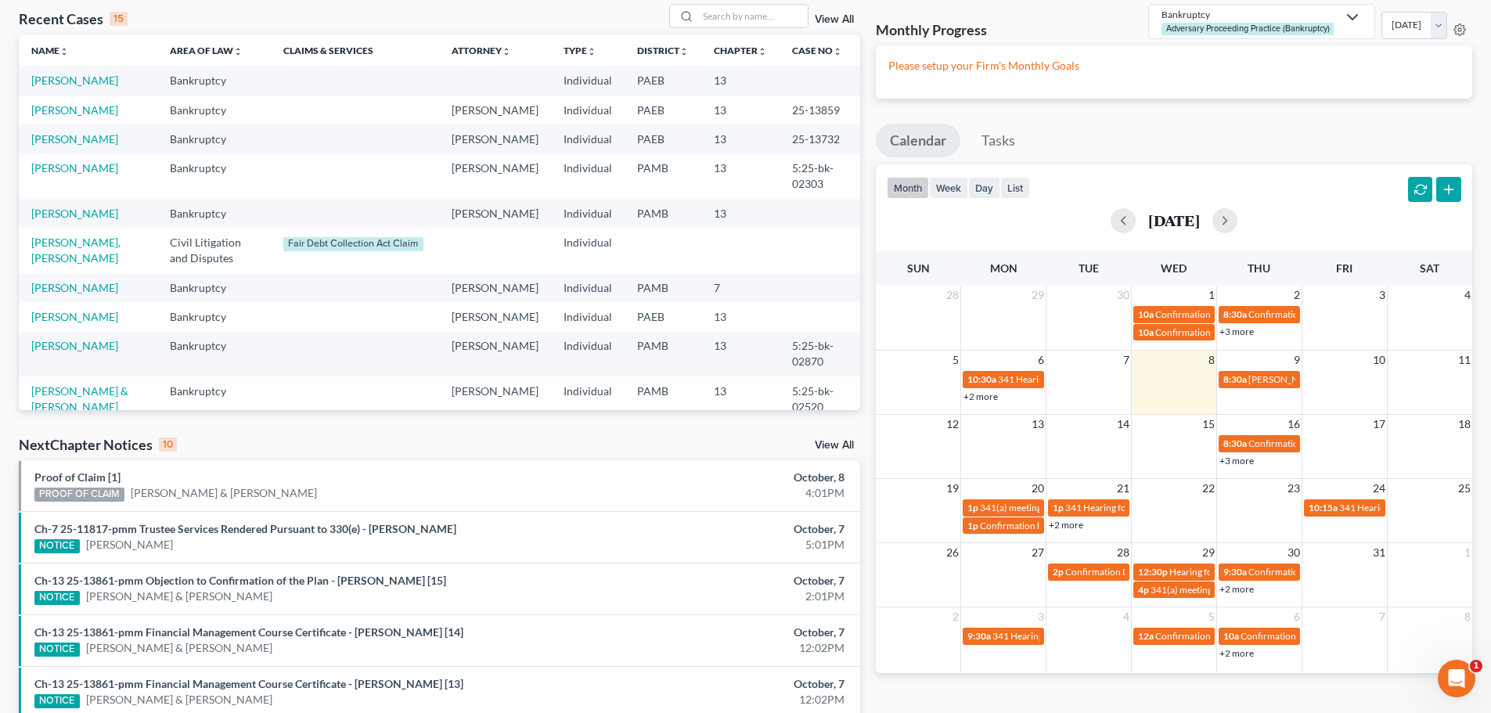
click at [1232, 465] on link "+3 more" at bounding box center [1236, 461] width 34 height 12
